Goal: Information Seeking & Learning: Learn about a topic

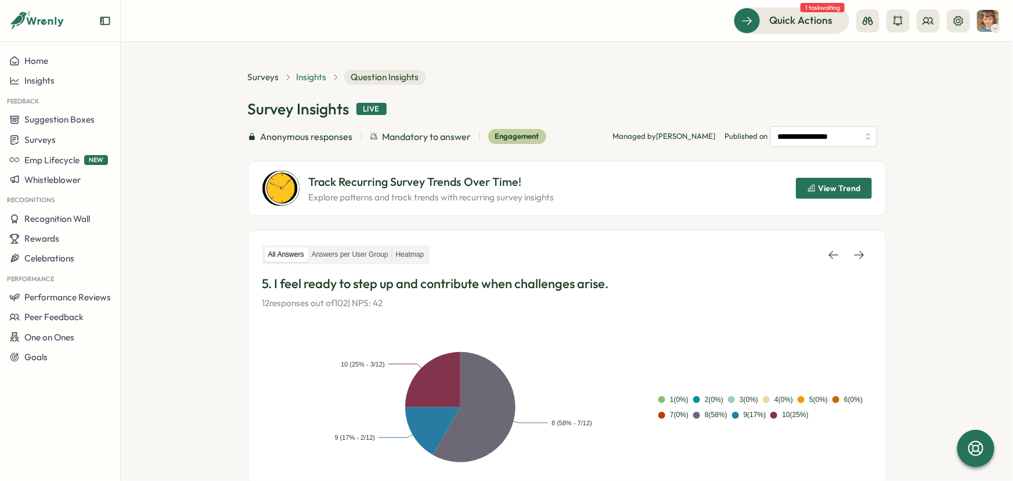
click at [303, 78] on span "Insights" at bounding box center [312, 77] width 30 height 13
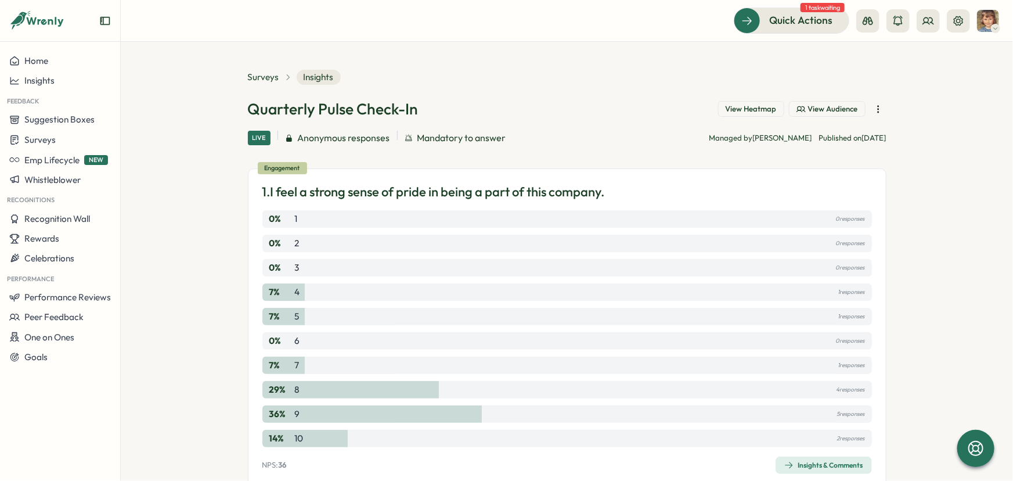
click at [873, 113] on icon "button" at bounding box center [879, 109] width 12 height 12
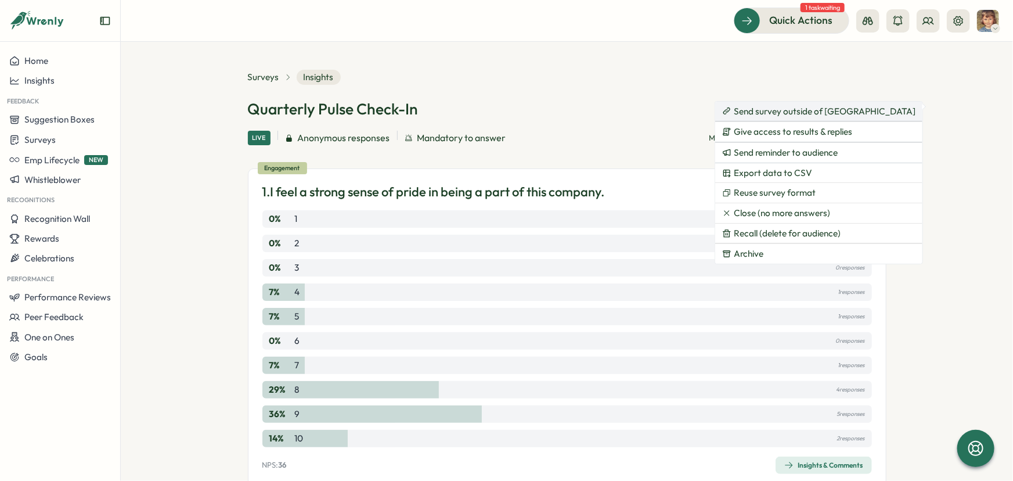
click at [790, 116] on span "Send survey outside of [GEOGRAPHIC_DATA]" at bounding box center [825, 111] width 182 height 10
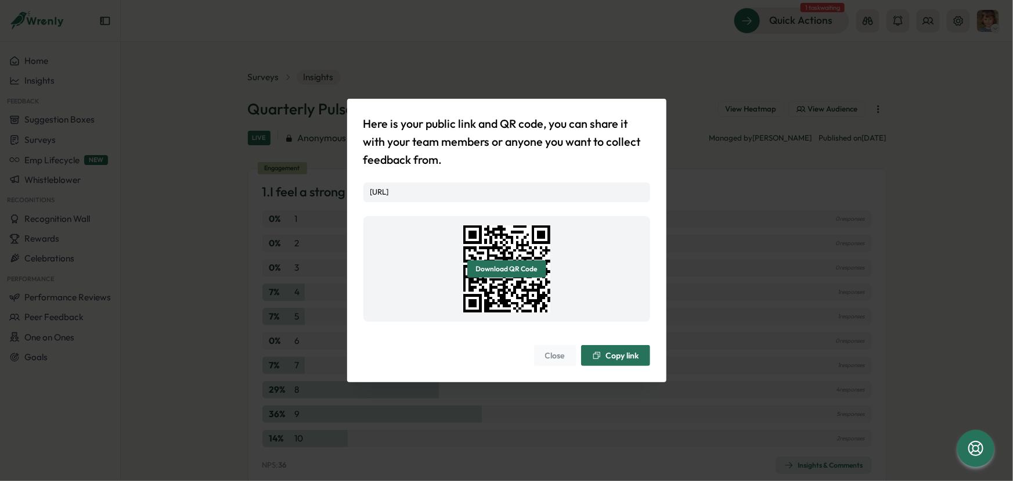
click at [620, 359] on span "Copy link" at bounding box center [622, 355] width 33 height 8
click at [567, 365] on button "Close" at bounding box center [555, 355] width 42 height 21
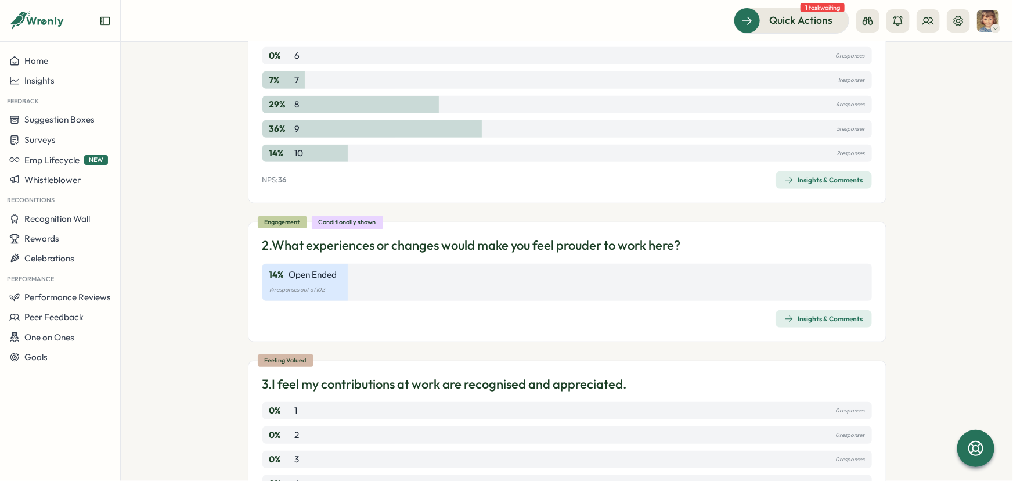
scroll to position [316, 0]
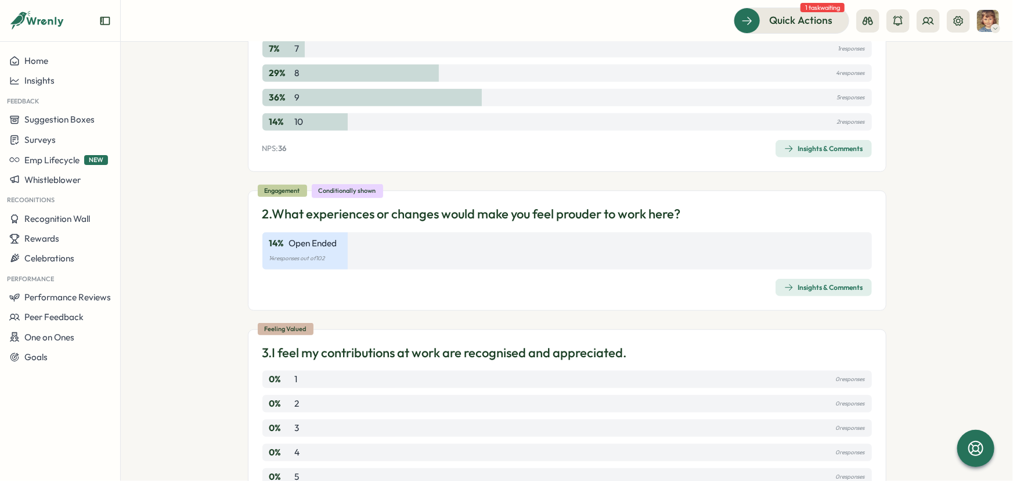
click at [807, 151] on div "Insights & Comments" at bounding box center [823, 148] width 79 height 9
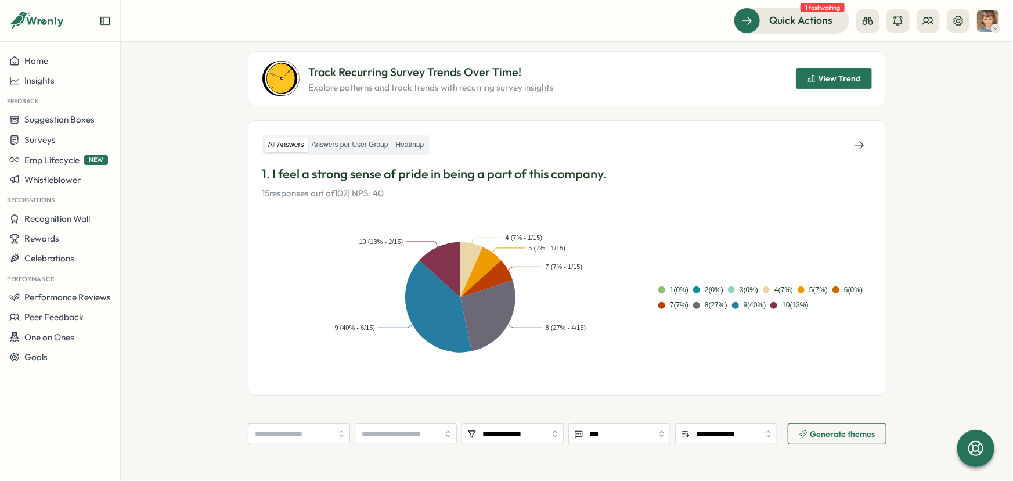
scroll to position [105, 0]
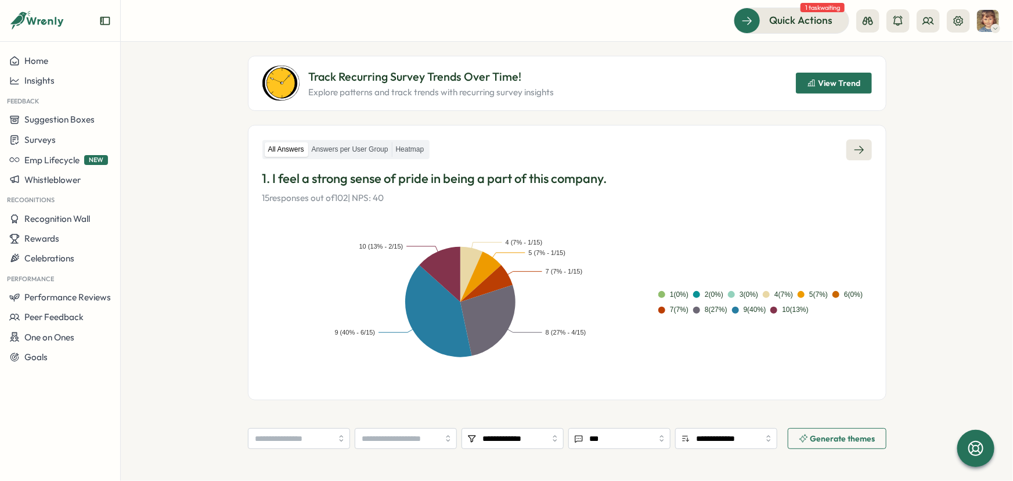
click at [855, 151] on icon at bounding box center [859, 150] width 12 height 12
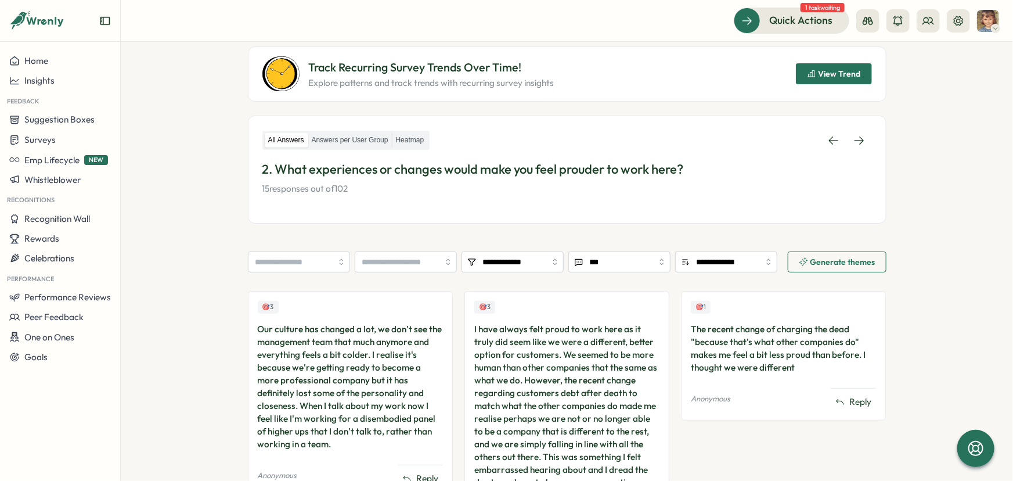
scroll to position [100, 0]
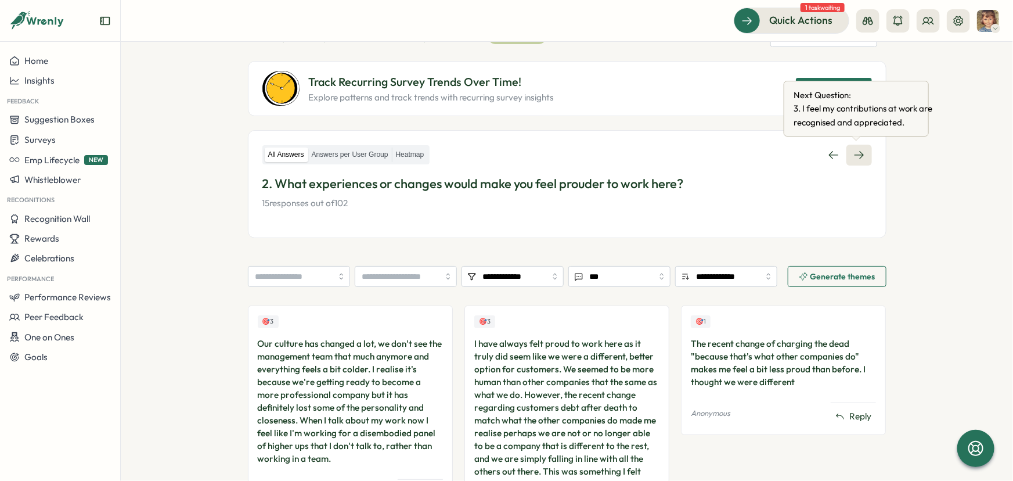
click at [853, 152] on icon at bounding box center [859, 155] width 12 height 12
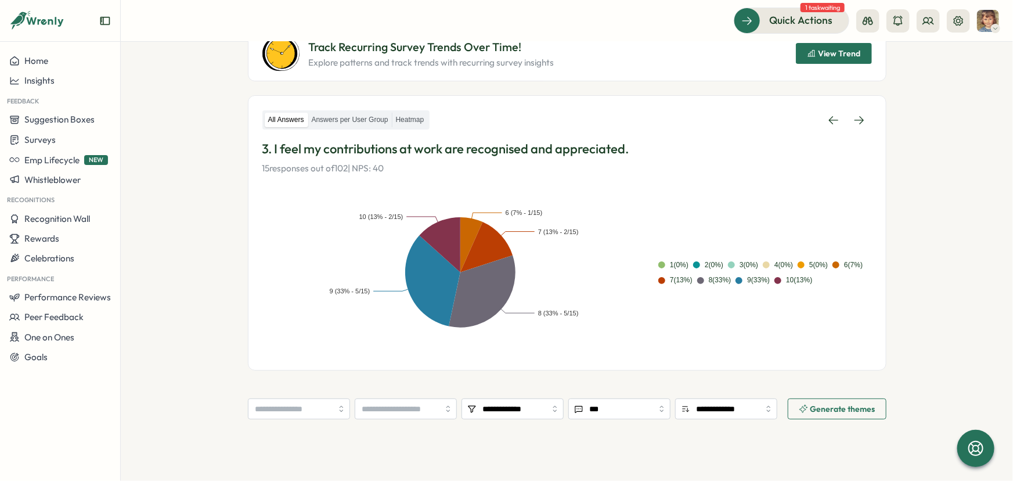
scroll to position [105, 0]
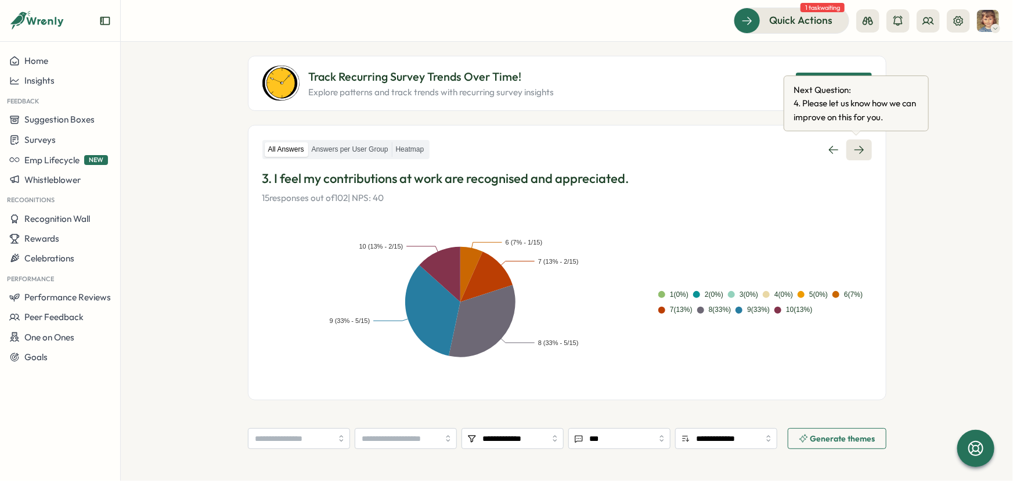
click at [859, 151] on icon at bounding box center [858, 150] width 9 height 8
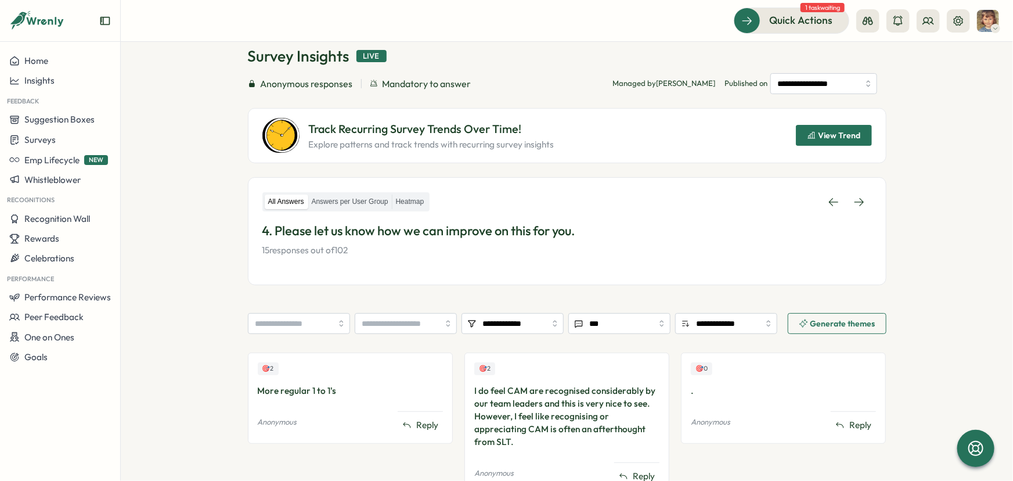
scroll to position [103, 0]
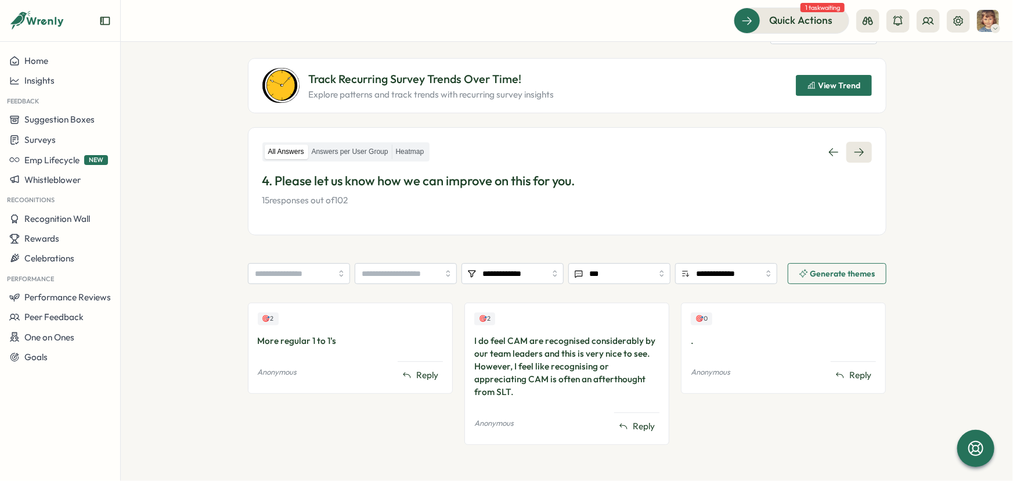
click at [857, 148] on icon at bounding box center [858, 152] width 9 height 8
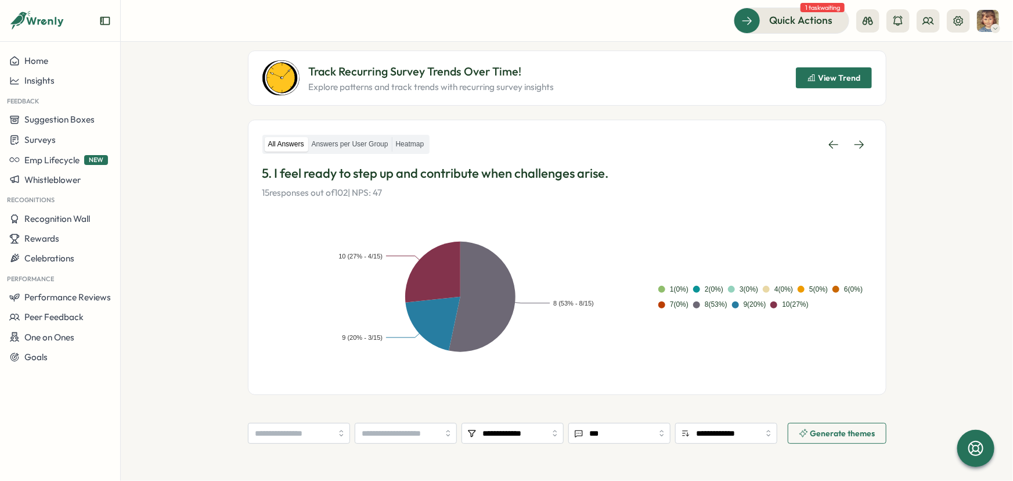
scroll to position [105, 0]
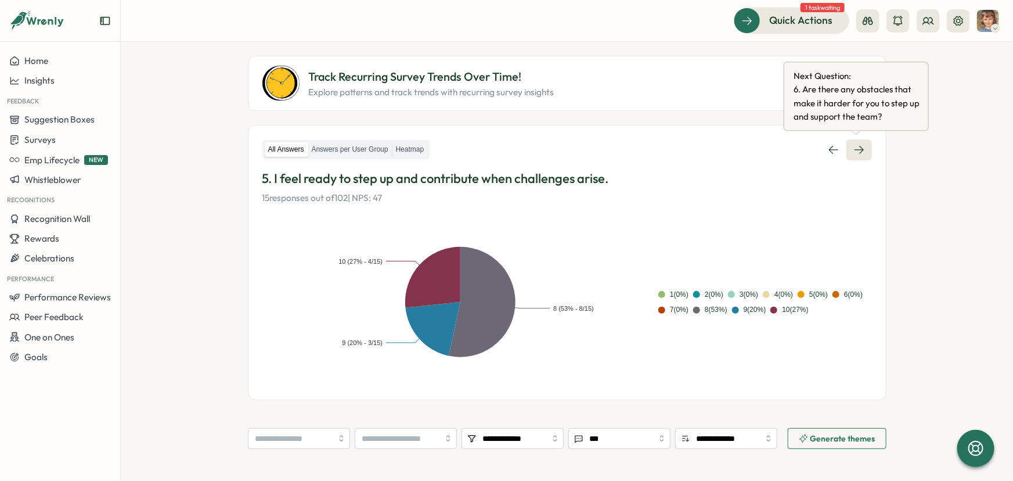
click at [853, 148] on icon at bounding box center [859, 150] width 12 height 12
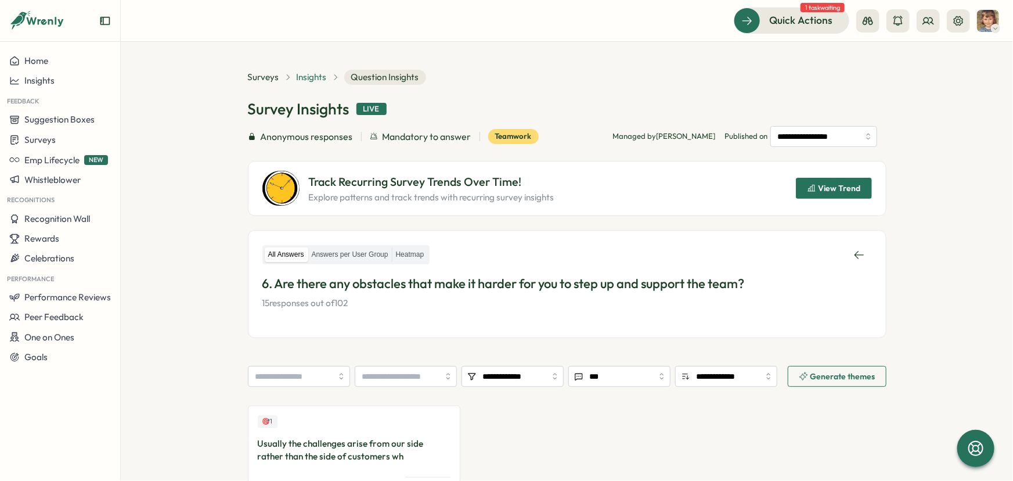
click at [309, 75] on span "Insights" at bounding box center [312, 77] width 30 height 13
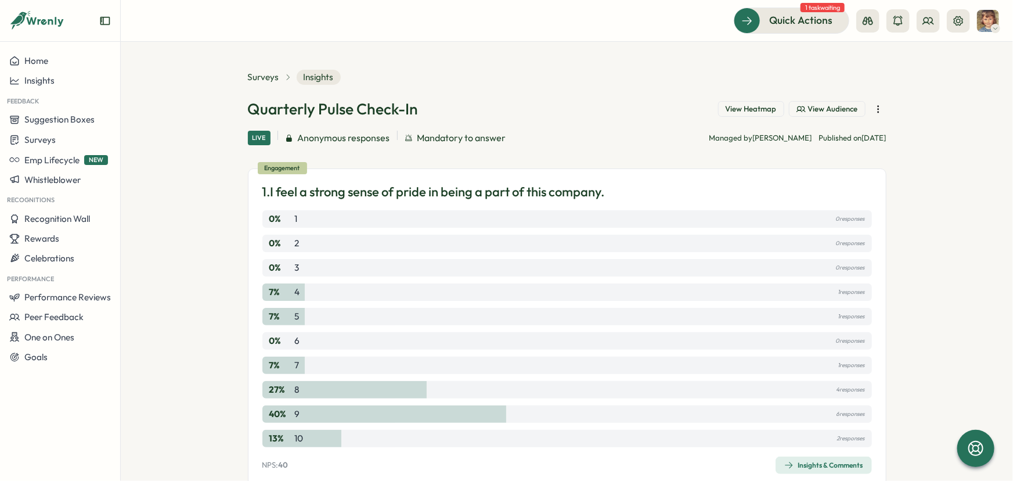
click at [752, 103] on button "View Heatmap" at bounding box center [751, 109] width 66 height 16
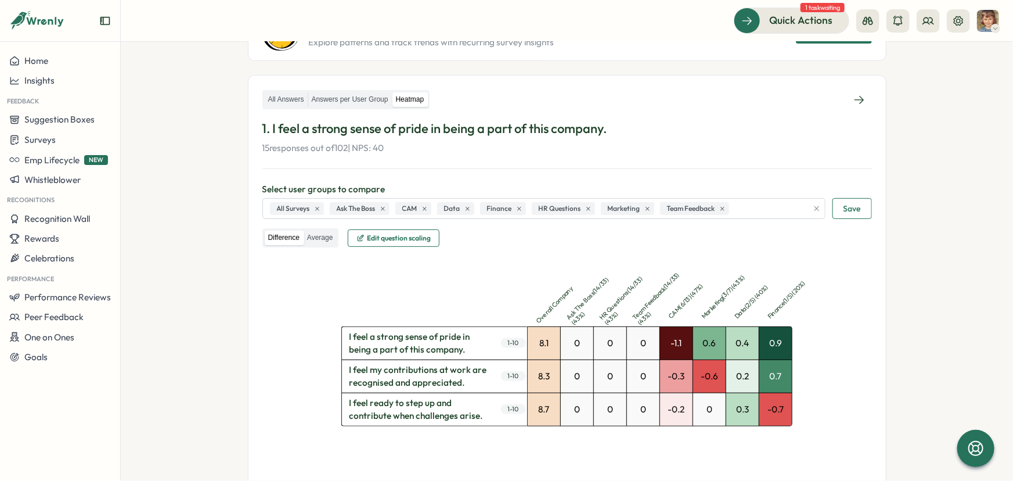
scroll to position [211, 0]
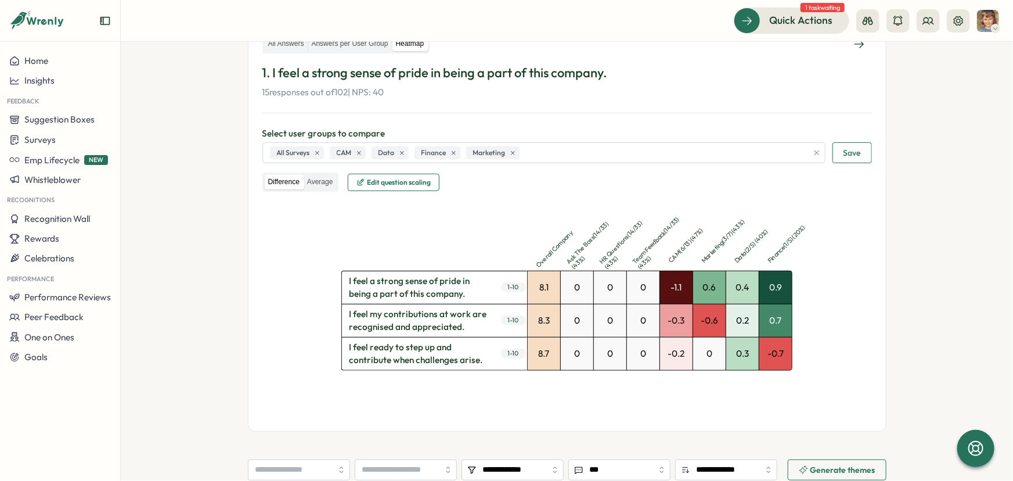
click at [847, 150] on span "Save" at bounding box center [851, 153] width 17 height 20
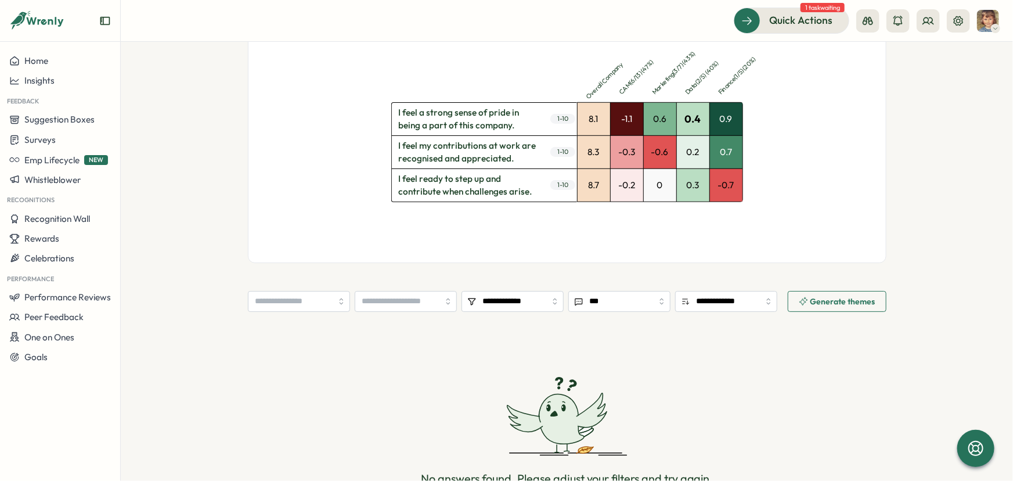
scroll to position [459, 0]
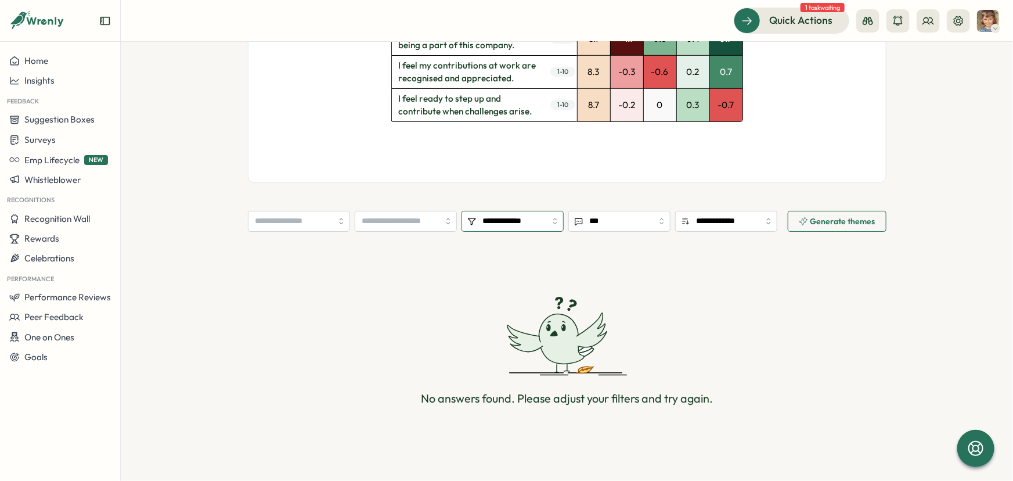
click at [489, 222] on input "**********" at bounding box center [513, 221] width 102 height 21
type input "***"
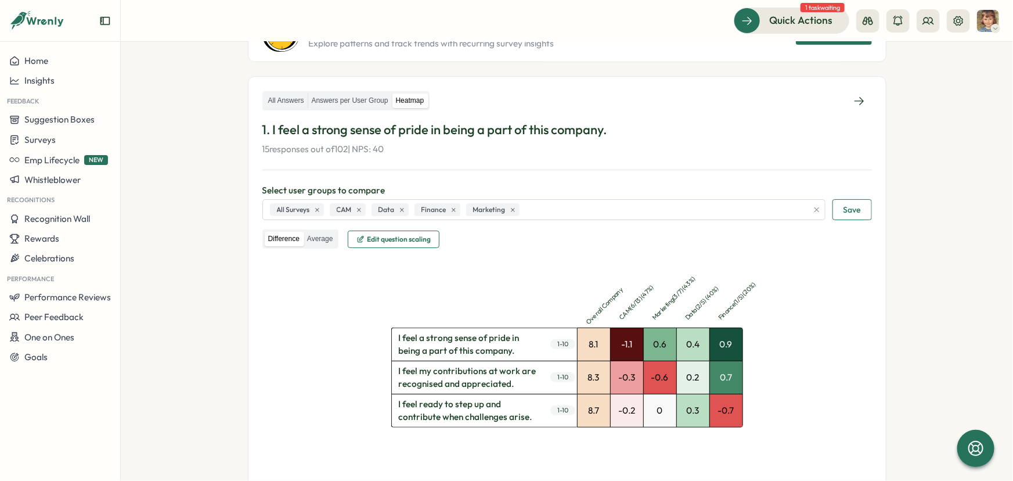
scroll to position [78, 0]
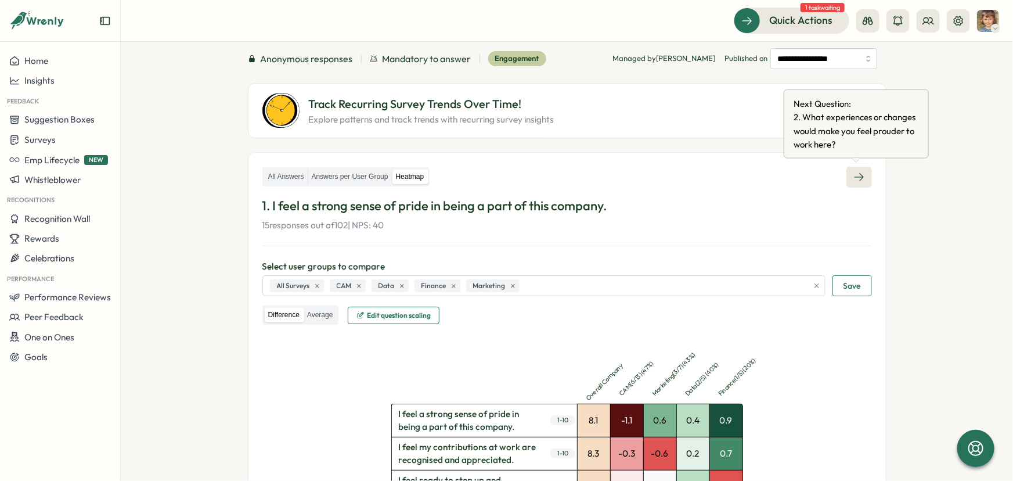
click at [855, 178] on icon at bounding box center [859, 177] width 12 height 12
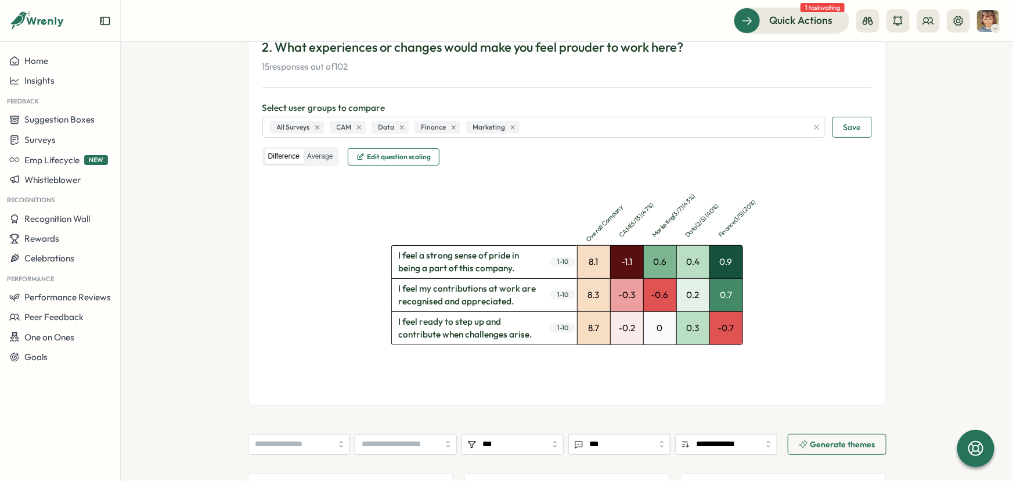
scroll to position [183, 0]
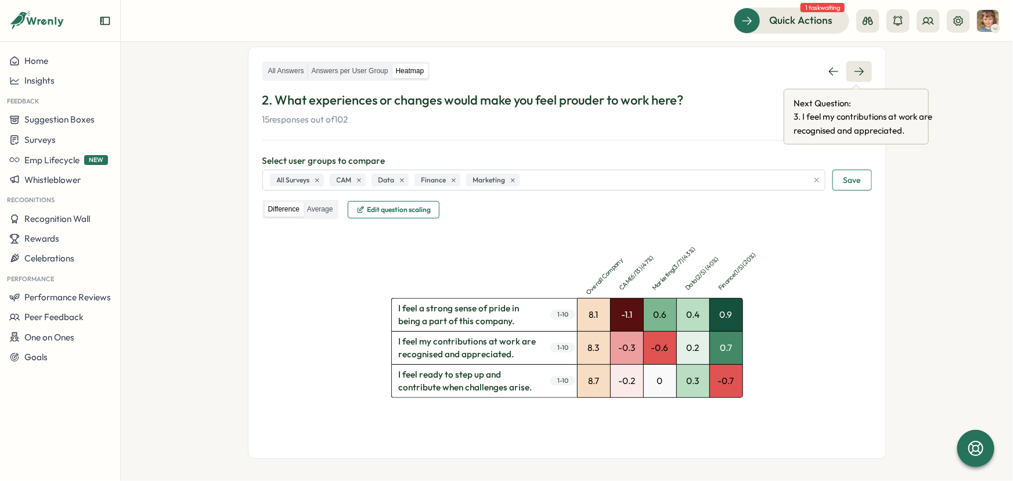
click at [859, 71] on icon at bounding box center [859, 72] width 12 height 12
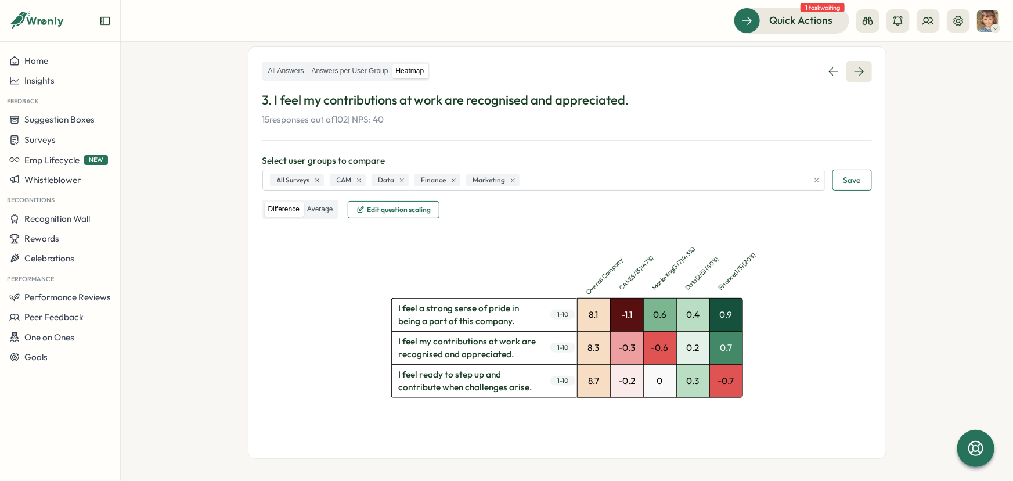
click at [859, 71] on icon at bounding box center [859, 72] width 12 height 12
